Goal: Check status: Check status

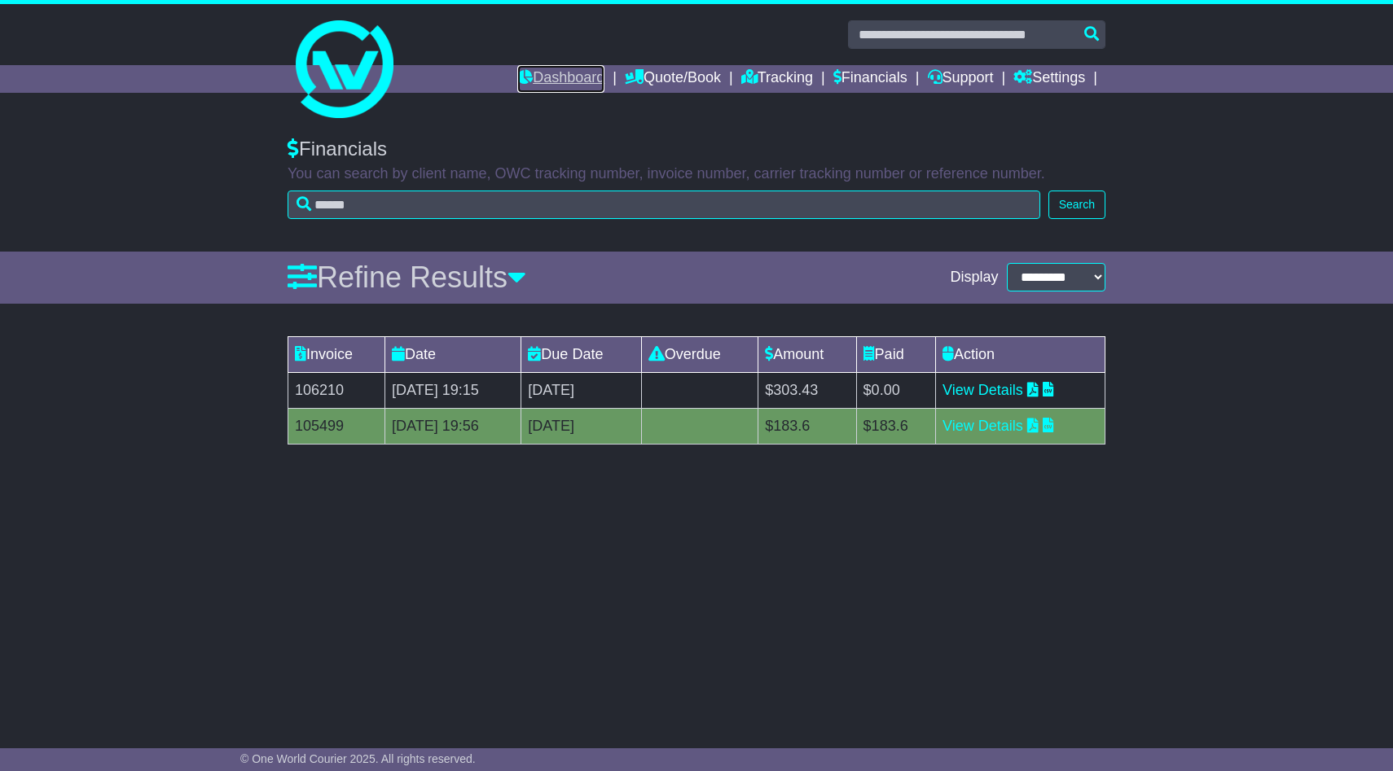
click at [570, 75] on link "Dashboard" at bounding box center [560, 79] width 87 height 28
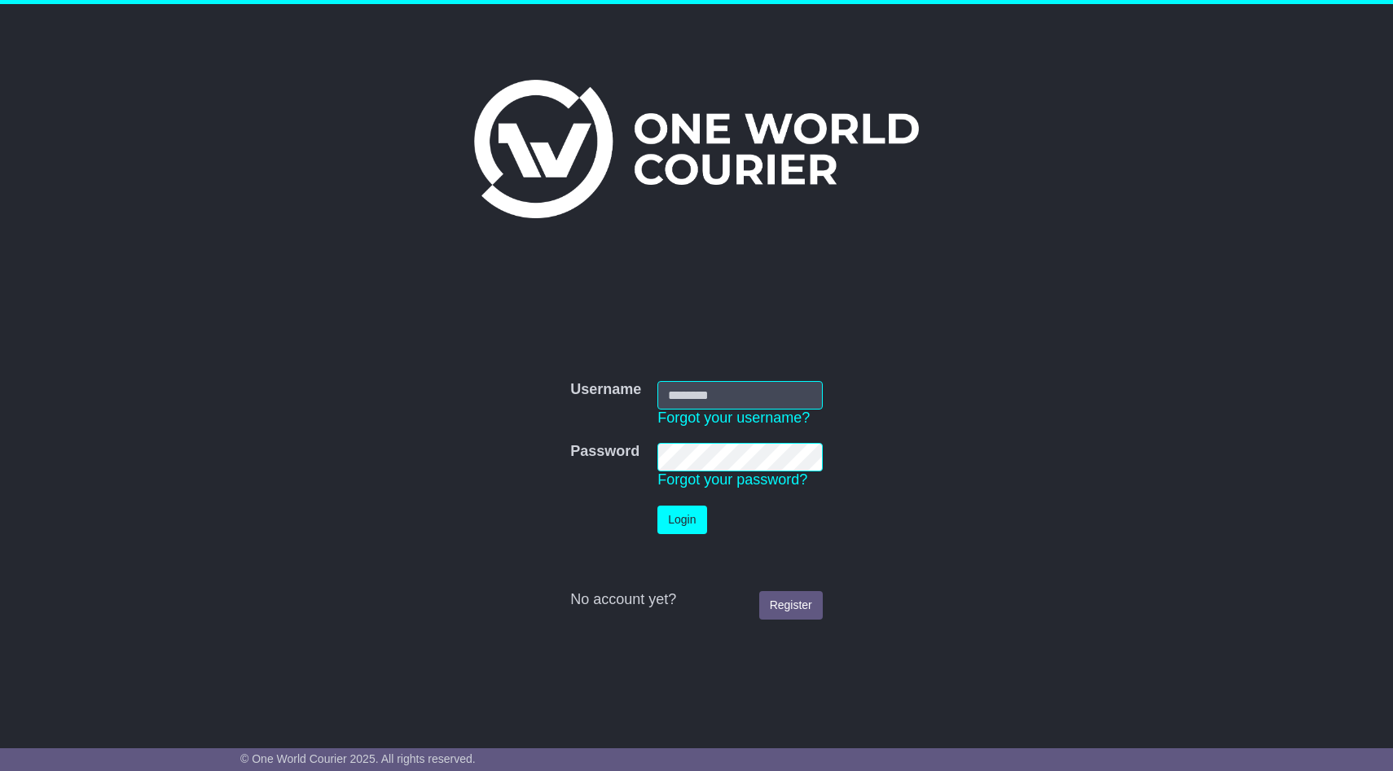
type input "**********"
click at [678, 519] on button "Login" at bounding box center [681, 520] width 49 height 29
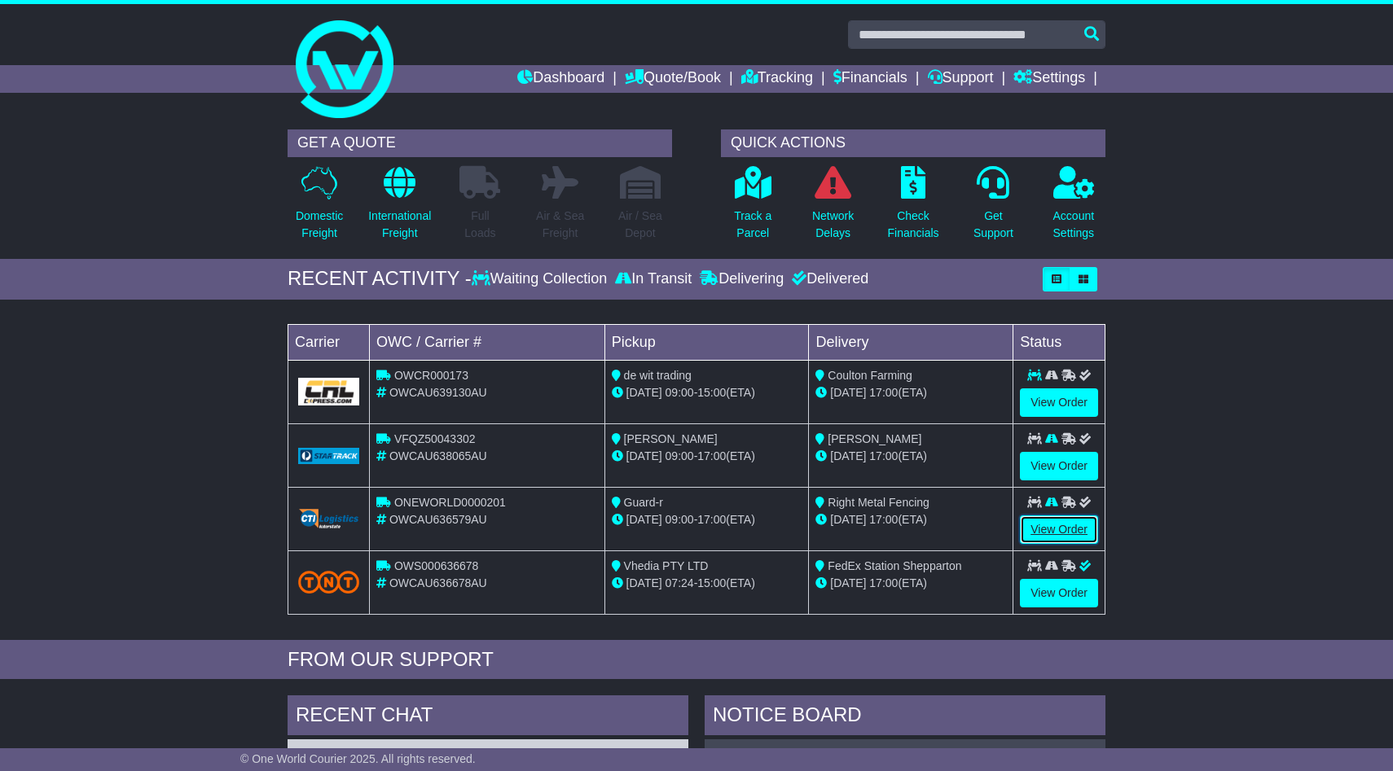
click at [1043, 529] on link "View Order" at bounding box center [1059, 530] width 78 height 29
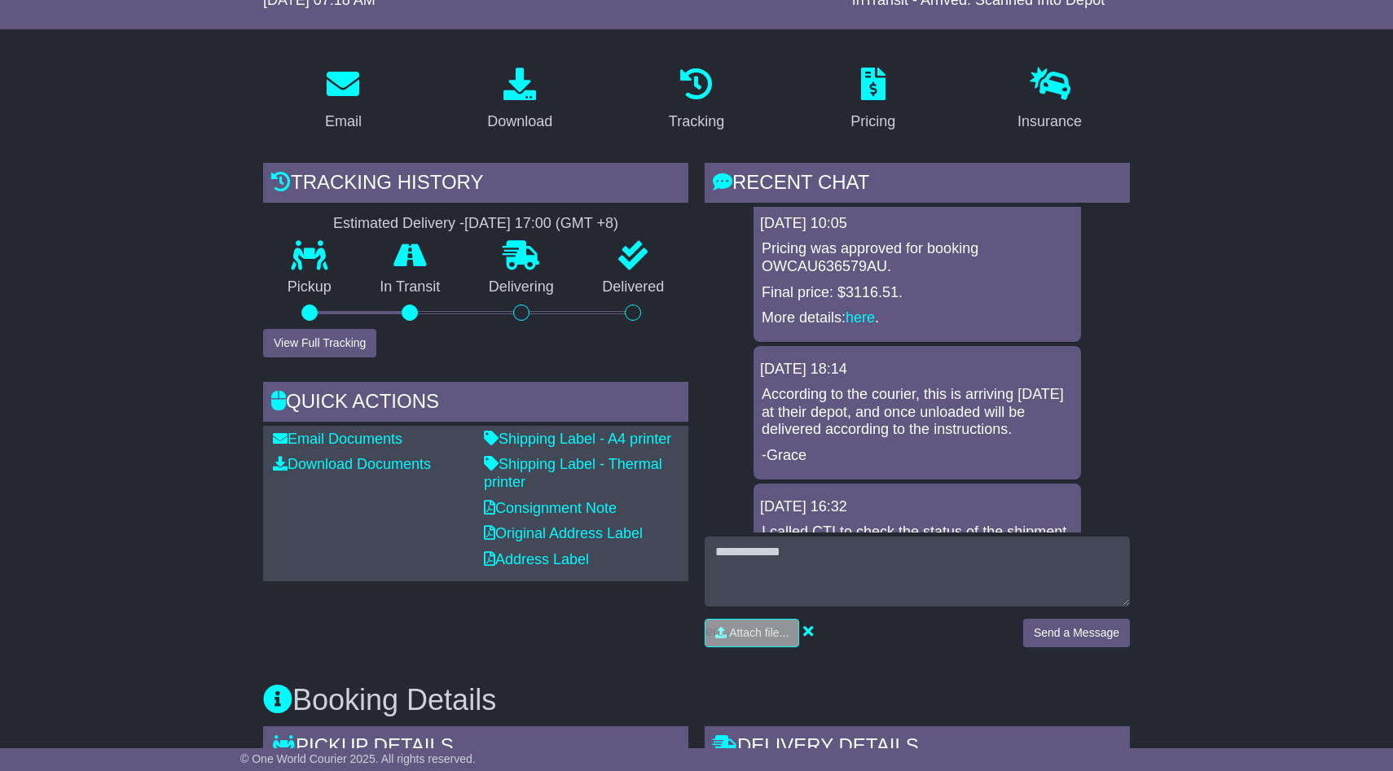
scroll to position [229, 0]
click at [533, 292] on p "Delivering" at bounding box center [521, 286] width 114 height 18
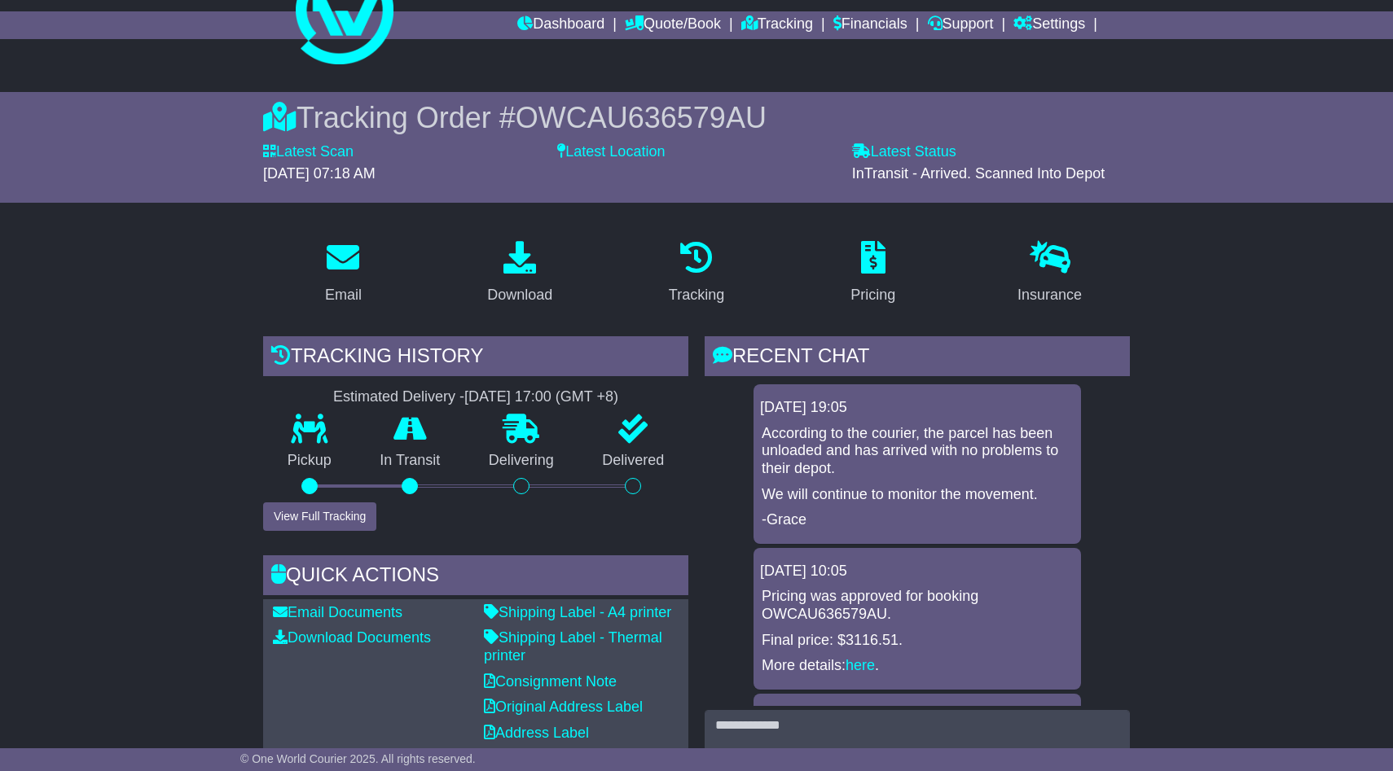
scroll to position [0, 0]
